Goal: Transaction & Acquisition: Download file/media

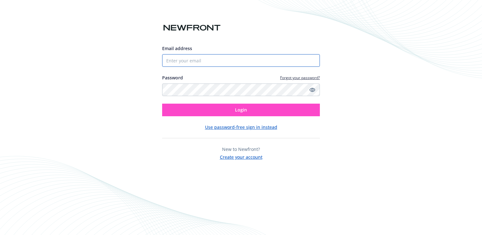
type input "[PERSON_NAME][EMAIL_ADDRESS][DOMAIN_NAME]"
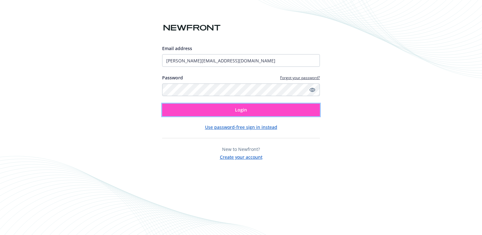
click at [242, 111] on span "Login" at bounding box center [241, 110] width 12 height 6
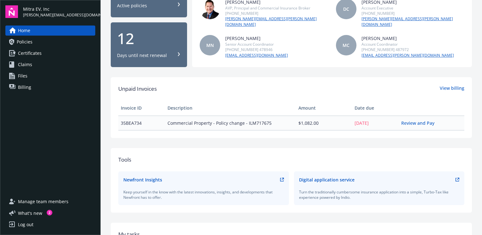
scroll to position [96, 0]
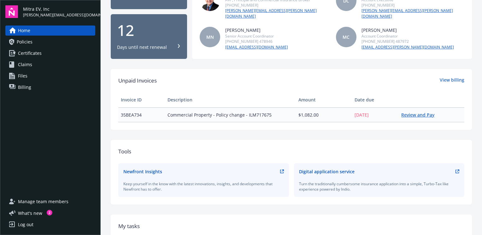
click at [412, 112] on link "Review and Pay" at bounding box center [420, 115] width 38 height 6
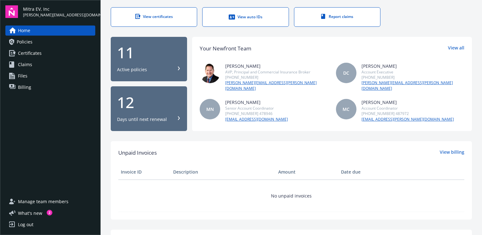
scroll to position [0, 0]
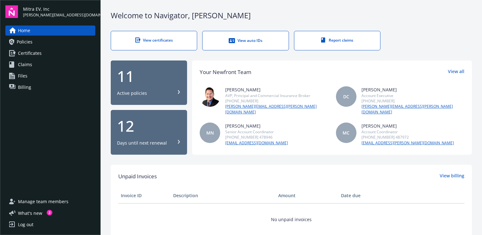
click at [139, 76] on div "11" at bounding box center [149, 76] width 64 height 15
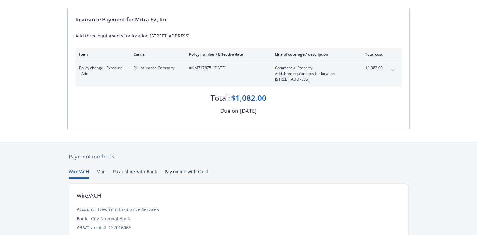
scroll to position [95, 0]
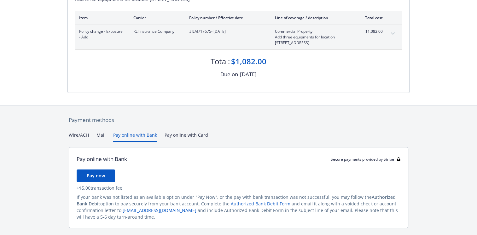
click at [136, 135] on button "Pay online with Bank" at bounding box center [135, 137] width 44 height 10
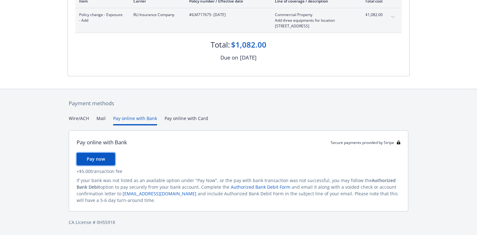
click at [95, 158] on span "Pay now" at bounding box center [96, 159] width 18 height 6
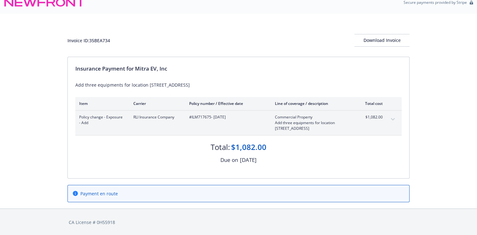
click at [429, 117] on div "Invoice ID: 35BEA734 Download Invoice Insurance Payment for Mitra EV, Inc Add t…" at bounding box center [238, 111] width 477 height 195
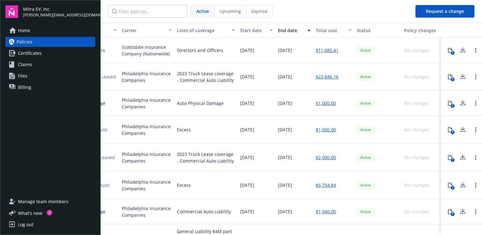
scroll to position [0, 144]
click at [323, 76] on link "$23,846.16" at bounding box center [327, 76] width 23 height 7
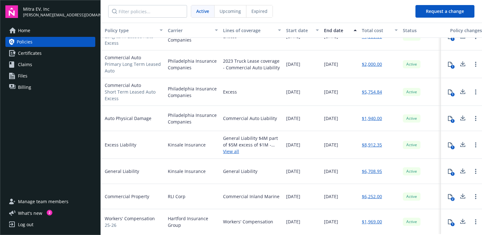
scroll to position [96, 93]
click at [28, 41] on span "Policies" at bounding box center [25, 42] width 16 height 10
click at [369, 193] on link "$6,252.00" at bounding box center [372, 196] width 20 height 7
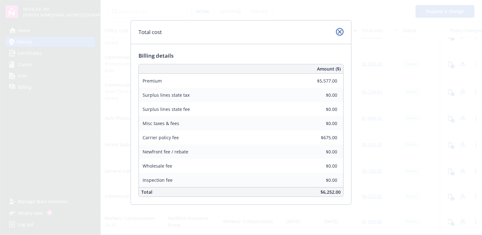
click at [338, 33] on icon "close" at bounding box center [340, 32] width 4 height 4
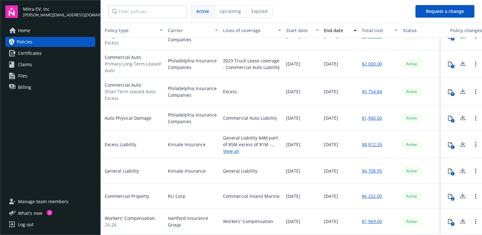
click at [447, 194] on icon at bounding box center [449, 196] width 5 height 5
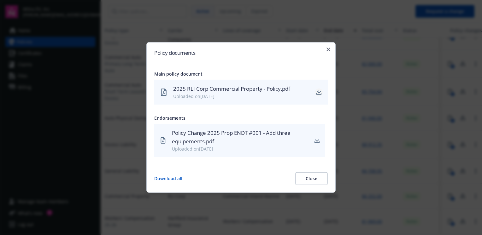
click at [319, 92] on icon "download" at bounding box center [319, 92] width 4 height 4
click at [317, 141] on icon "download" at bounding box center [317, 140] width 4 height 4
